Goal: Entertainment & Leisure: Consume media (video, audio)

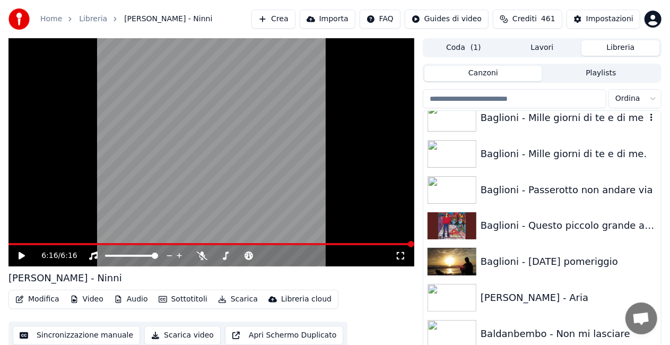
scroll to position [424, 0]
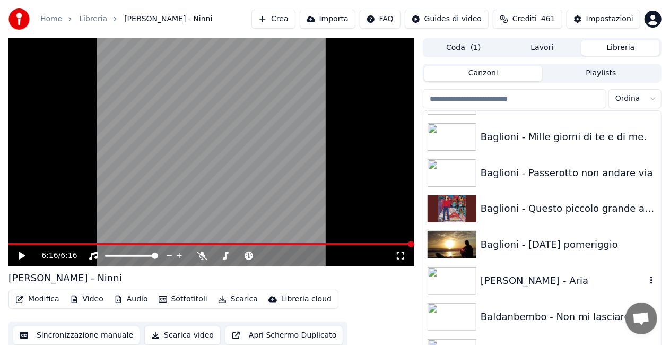
click at [578, 272] on div "[PERSON_NAME] - Aria" at bounding box center [542, 281] width 238 height 36
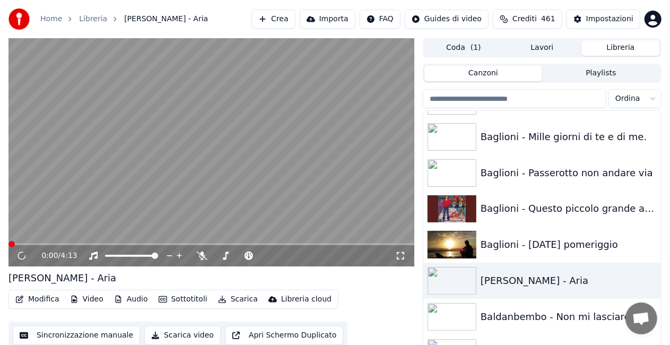
drag, startPoint x: 400, startPoint y: 257, endPoint x: 400, endPoint y: 267, distance: 10.6
click at [400, 256] on icon at bounding box center [400, 255] width 11 height 8
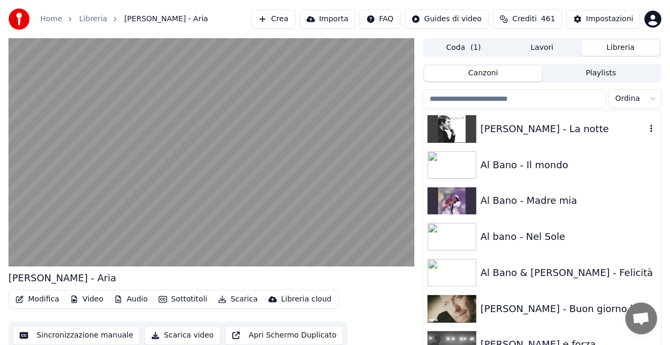
click at [587, 126] on div "[PERSON_NAME] - La notte" at bounding box center [563, 128] width 165 height 15
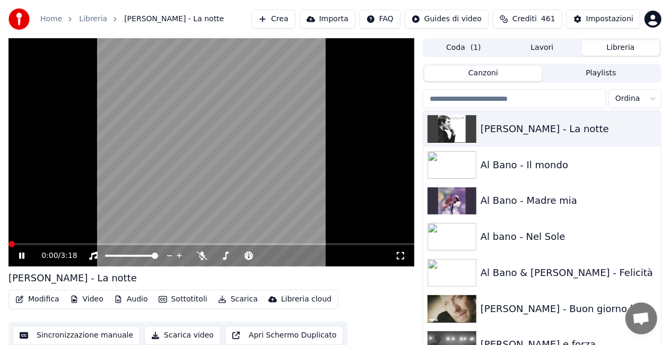
click at [402, 256] on icon at bounding box center [400, 255] width 11 height 8
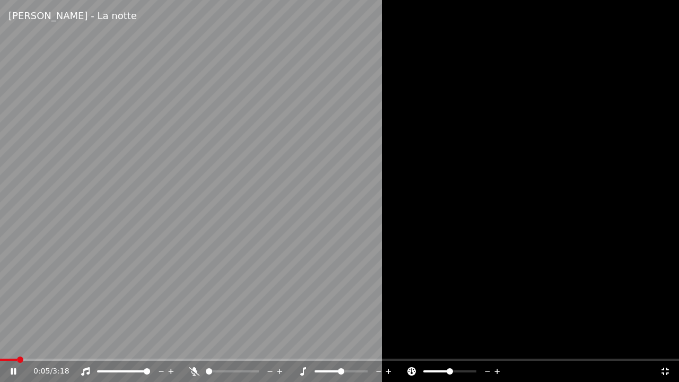
click at [17, 360] on span at bounding box center [8, 360] width 17 height 2
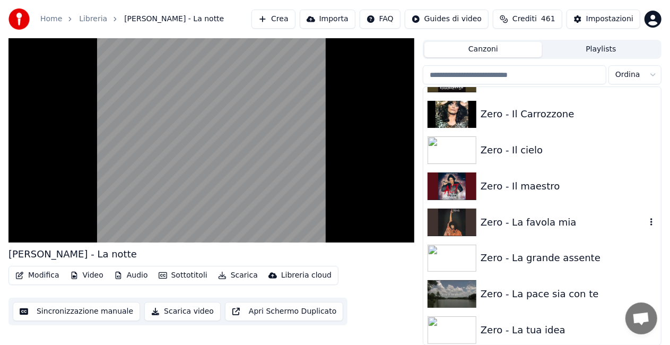
scroll to position [14791, 0]
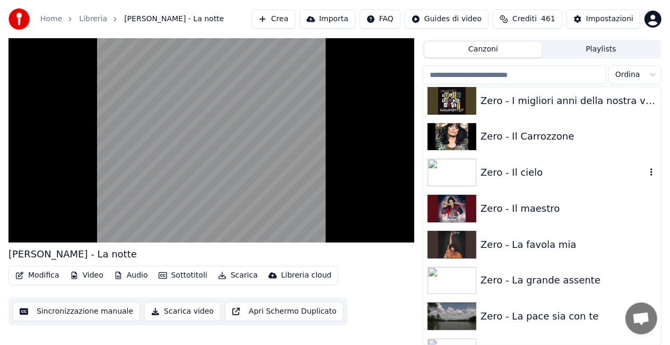
drag, startPoint x: 534, startPoint y: 178, endPoint x: 447, endPoint y: 194, distance: 88.4
click at [533, 178] on div "Zero - Il cielo" at bounding box center [563, 172] width 165 height 15
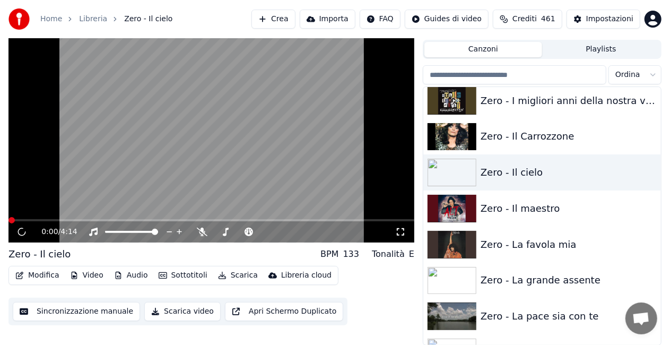
click at [400, 230] on icon at bounding box center [400, 232] width 11 height 8
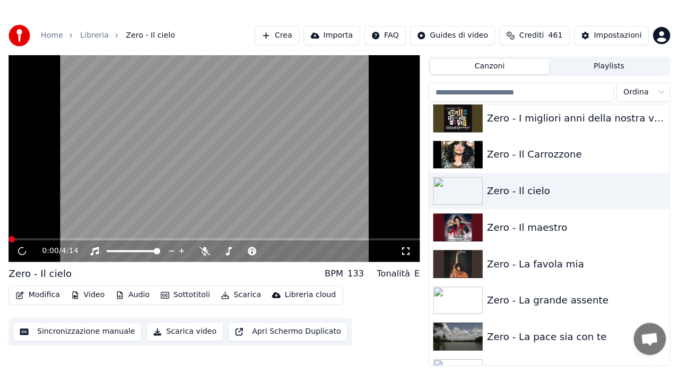
scroll to position [15, 0]
